Goal: Information Seeking & Learning: Find specific fact

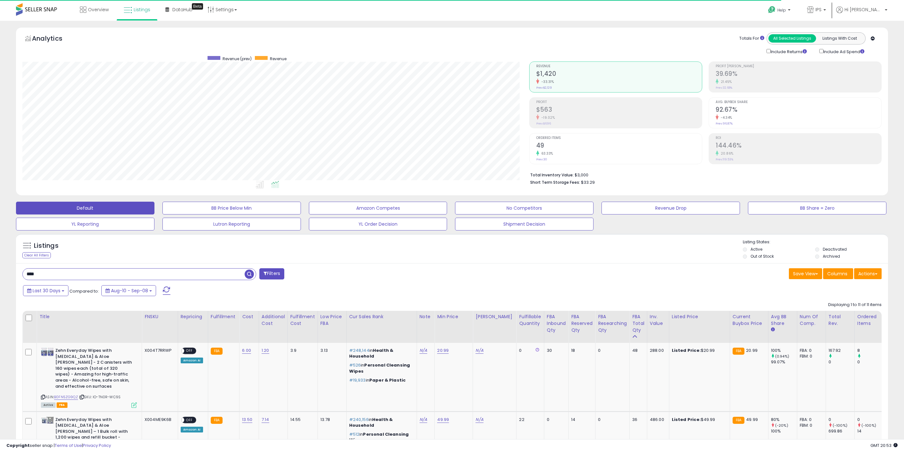
select select "**"
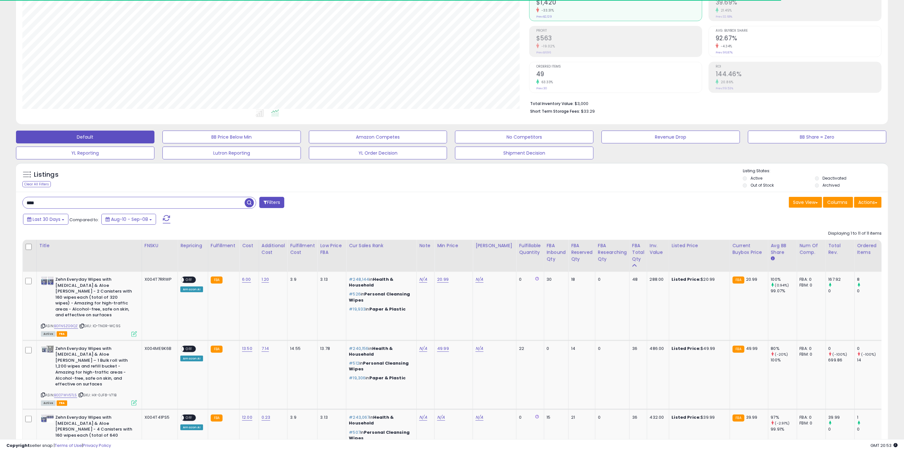
scroll to position [131, 507]
drag, startPoint x: 77, startPoint y: 204, endPoint x: -31, endPoint y: 204, distance: 108.4
click at [0, 204] on html "Unable to login Retrieving listings data.. has not yet accepted the Terms of Us…" at bounding box center [452, 155] width 904 height 452
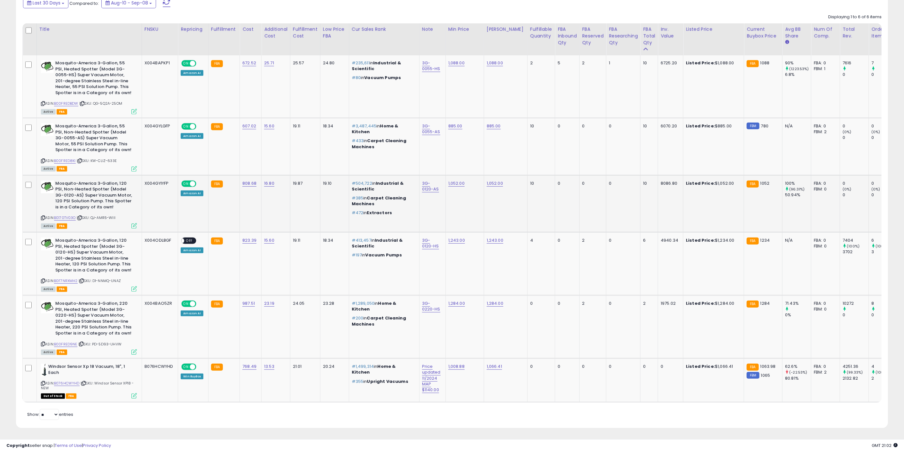
scroll to position [43, 0]
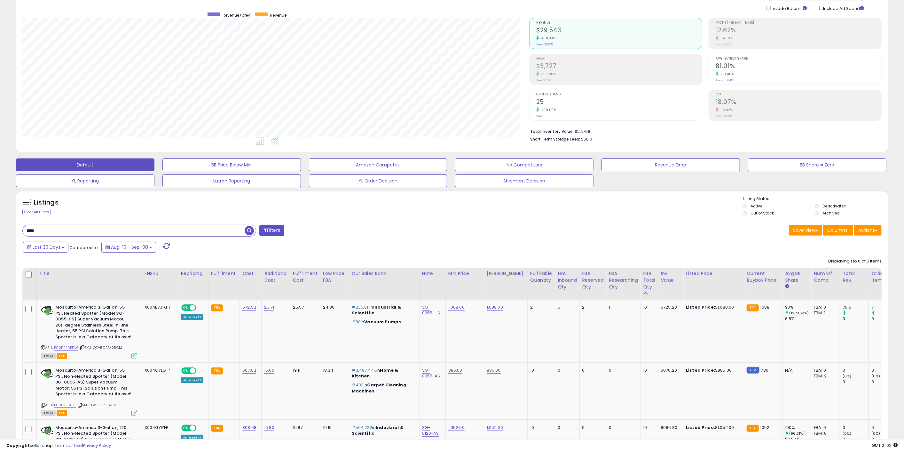
drag, startPoint x: 61, startPoint y: 230, endPoint x: -79, endPoint y: 231, distance: 139.4
click at [0, 231] on html "Unable to login Retrieving listings data.. has not yet accepted the Terms of Us…" at bounding box center [452, 183] width 904 height 452
type input "********"
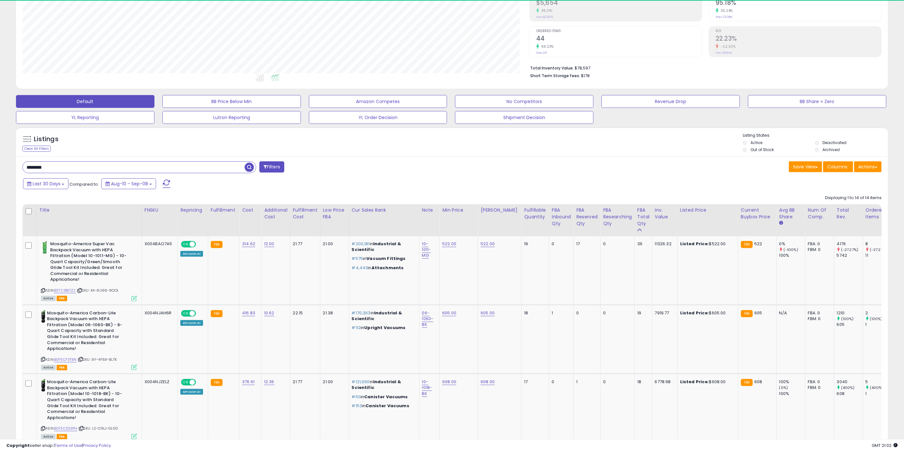
scroll to position [131, 507]
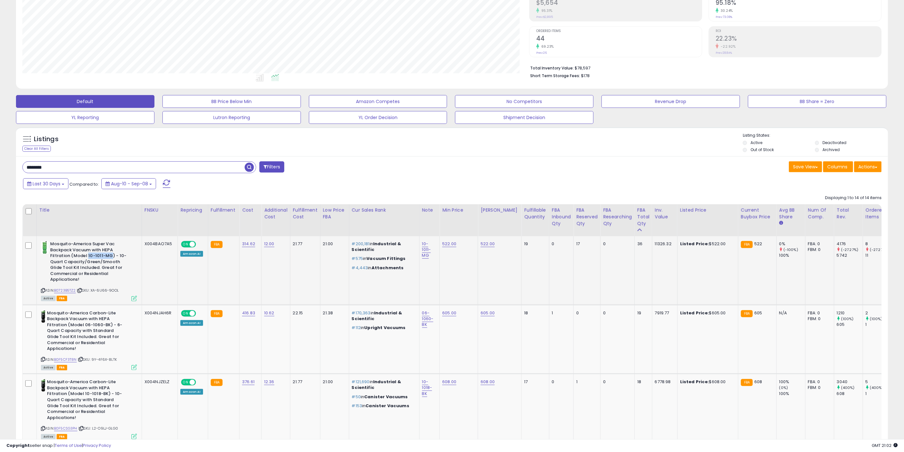
drag, startPoint x: 86, startPoint y: 255, endPoint x: 109, endPoint y: 255, distance: 23.3
click at [109, 255] on b "Mosquito-America Super Vac Backpack Vacuum with HEPA Filtration (Model 10-1011-…" at bounding box center [89, 262] width 78 height 43
copy b "10-1011-MG"
drag, startPoint x: 84, startPoint y: 324, endPoint x: 108, endPoint y: 324, distance: 24.3
click at [108, 324] on b "Mosquito-America Carbon-Lite Backpack Vacuum with HEPA Filtration (Model 06-106…" at bounding box center [86, 331] width 78 height 43
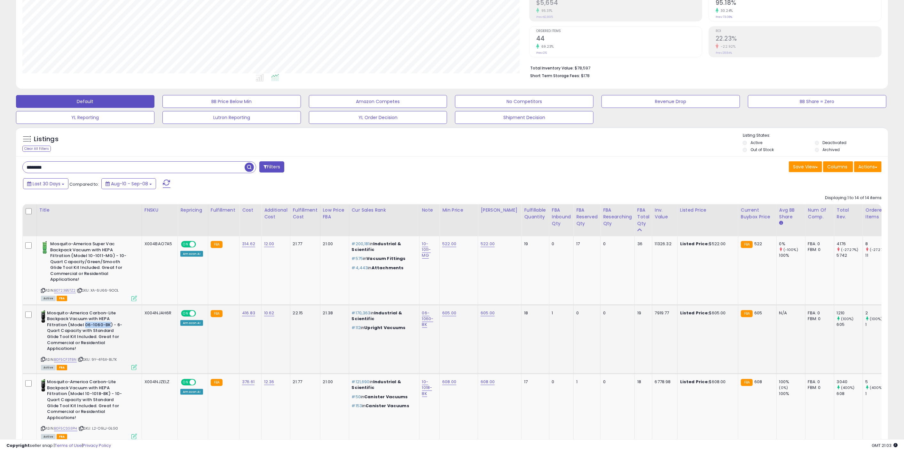
copy b "06-1060-BK"
drag, startPoint x: 83, startPoint y: 393, endPoint x: 105, endPoint y: 391, distance: 22.4
click at [105, 391] on b "Mosquito-America Carbon-Lite Backpack Vacuum with HEPA Filtration (Model 10-101…" at bounding box center [86, 400] width 78 height 43
copy b "10-1018-BK"
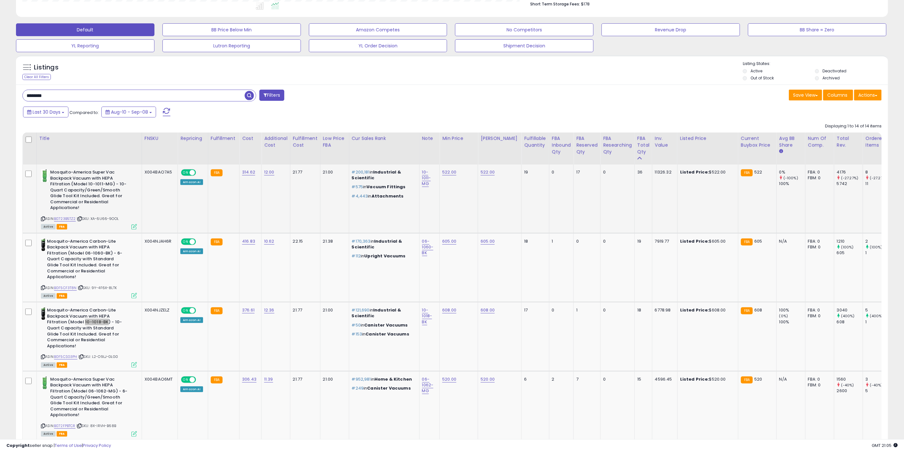
scroll to position [248, 0]
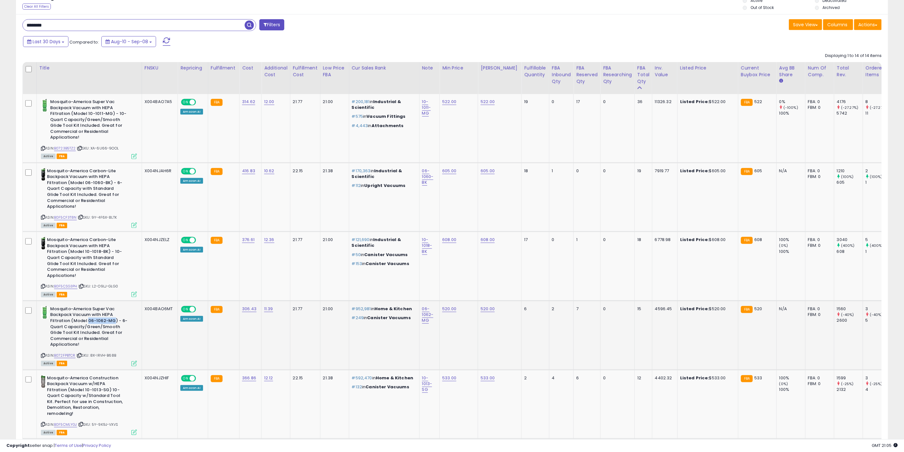
drag, startPoint x: 87, startPoint y: 321, endPoint x: 114, endPoint y: 319, distance: 27.0
click at [114, 319] on b "Mosquito-America Super Vac Backpack Vacuum with HEPA Filtration (Model 06-1062-…" at bounding box center [89, 327] width 78 height 43
copy b "06-1062-MG"
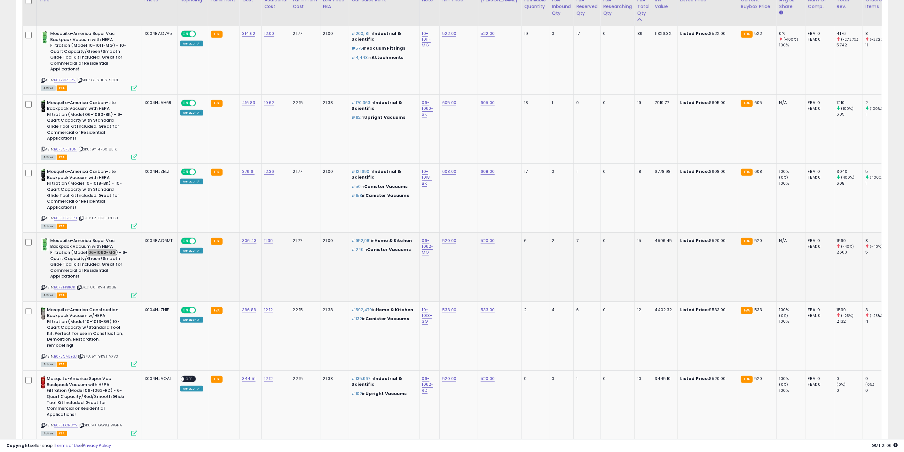
scroll to position [320, 0]
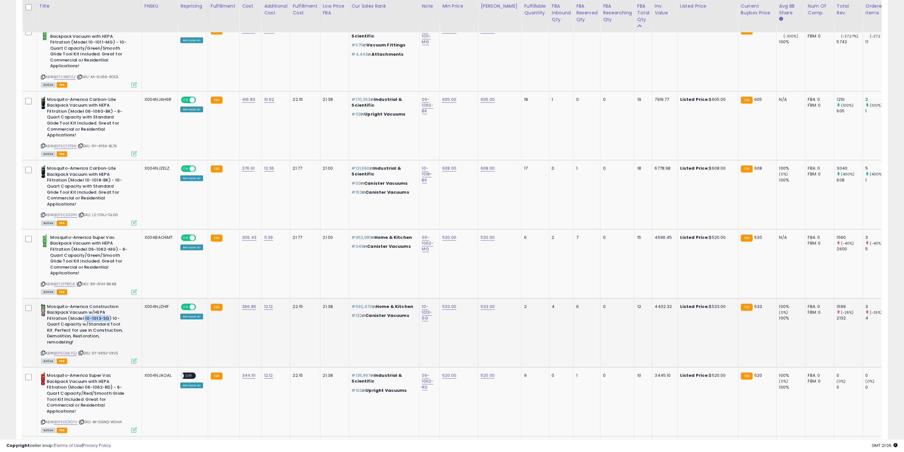
drag, startPoint x: 83, startPoint y: 316, endPoint x: 106, endPoint y: 317, distance: 23.7
click at [106, 317] on b "Mosquito-America Construction Backpack Vacuum w/HEPA Filtration (Model 10-1013-…" at bounding box center [86, 324] width 78 height 43
copy b "10-1013-SG"
drag, startPoint x: 84, startPoint y: 386, endPoint x: 108, endPoint y: 387, distance: 24.3
click at [108, 387] on b "Mosquito-America Super Vac Backpack Vacuum with HEPA Filtration (Model 06-1062-…" at bounding box center [86, 393] width 78 height 43
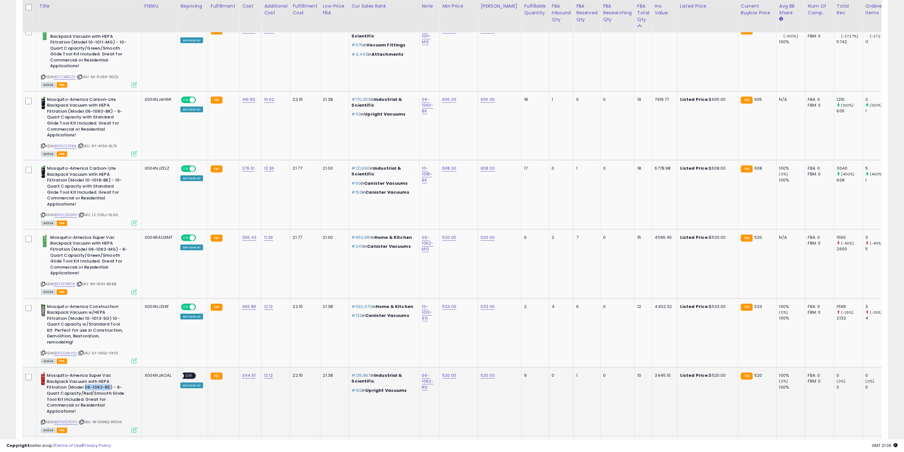
copy b "06-1062-RD"
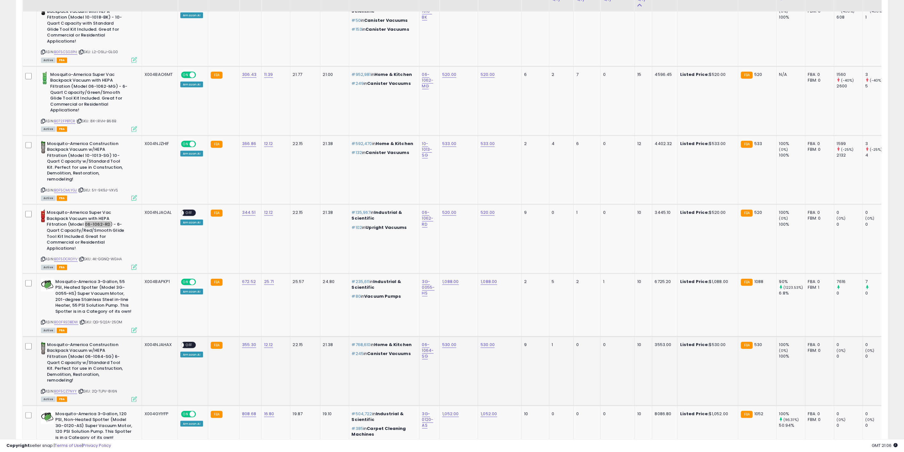
scroll to position [497, 0]
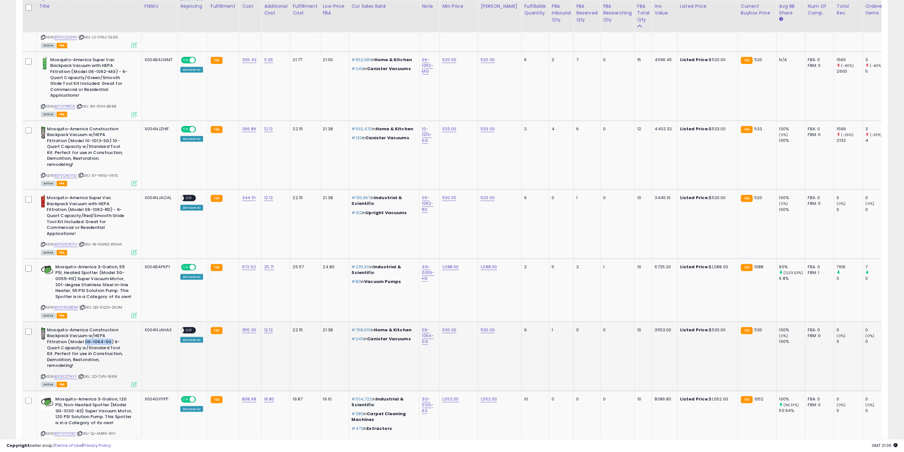
drag, startPoint x: 85, startPoint y: 342, endPoint x: 108, endPoint y: 341, distance: 23.7
click at [108, 341] on b "Mosquito-America Construction Backpack Vacuum w/HEPA Filtration (Model 06-1064-…" at bounding box center [86, 348] width 78 height 43
copy b "06-1064-SG"
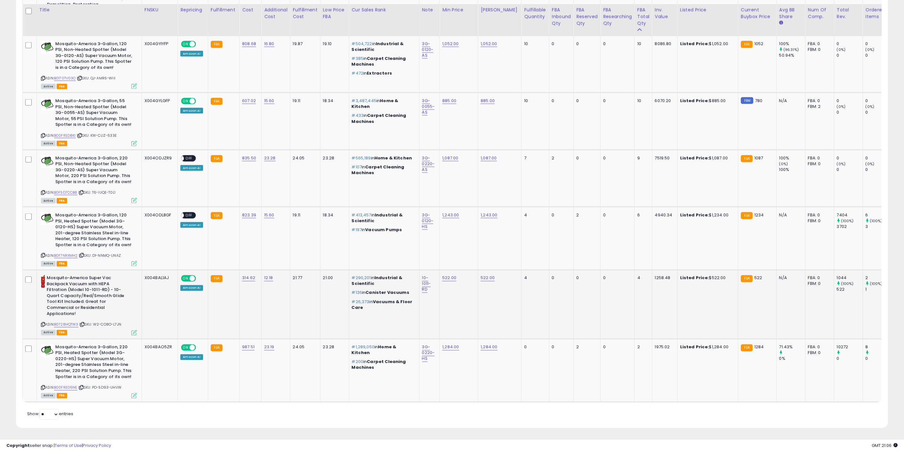
scroll to position [857, 0]
drag, startPoint x: 83, startPoint y: 284, endPoint x: 104, endPoint y: 285, distance: 21.1
click at [104, 285] on b "Mosquito-America Super Vac Backpack Vacuum with HEPA Filtration (Model 10-1011-…" at bounding box center [86, 296] width 78 height 43
copy b "10-1011-RD"
